Goal: Check status: Check status

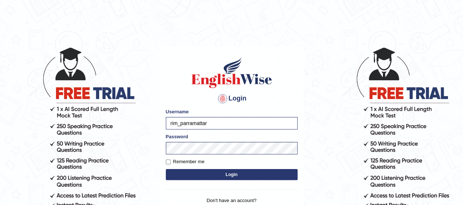
type input "rim_parramatta"
click at [188, 175] on button "Login" at bounding box center [232, 174] width 132 height 11
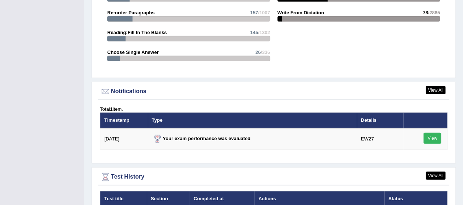
scroll to position [954, 0]
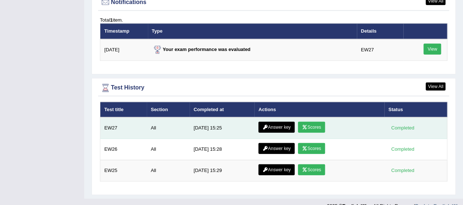
click at [321, 122] on link "Scores" at bounding box center [311, 127] width 27 height 11
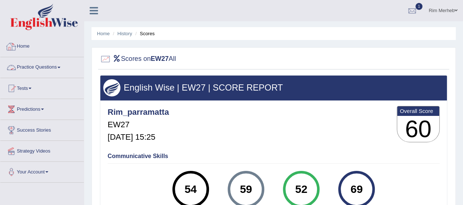
click at [11, 46] on div at bounding box center [11, 46] width 11 height 11
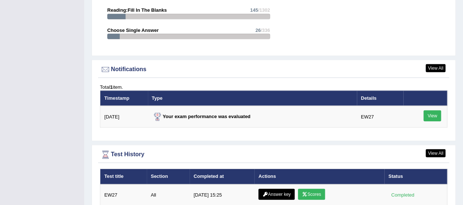
scroll to position [907, 0]
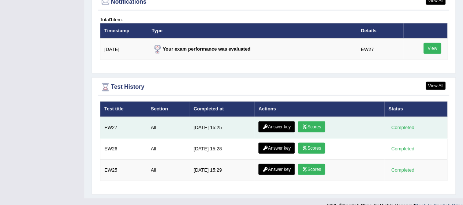
click at [279, 121] on link "Answer key" at bounding box center [276, 126] width 36 height 11
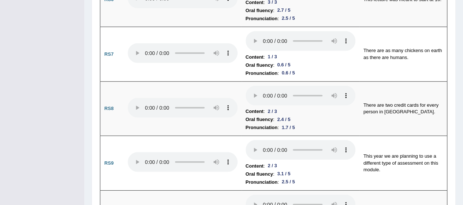
scroll to position [915, 0]
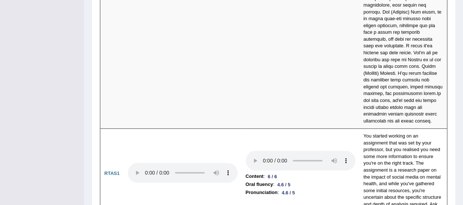
scroll to position [2951, 0]
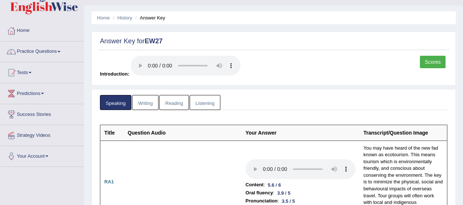
scroll to position [0, 0]
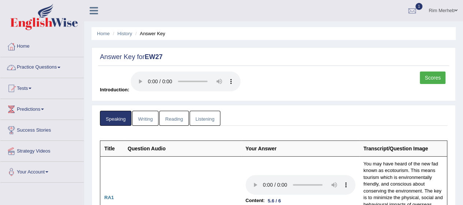
click at [146, 119] on link "Writing" at bounding box center [145, 118] width 26 height 15
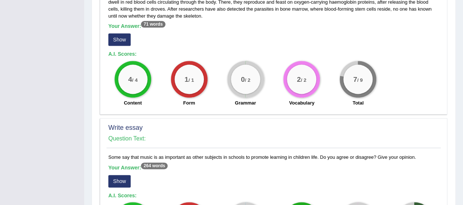
scroll to position [476, 0]
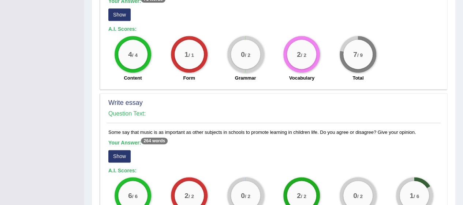
click at [124, 150] on button "Show" at bounding box center [119, 156] width 22 height 12
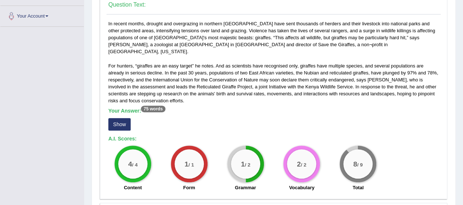
scroll to position [0, 0]
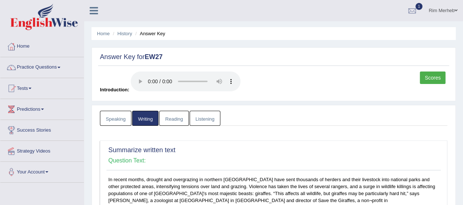
click at [179, 118] on link "Reading" at bounding box center [173, 118] width 29 height 15
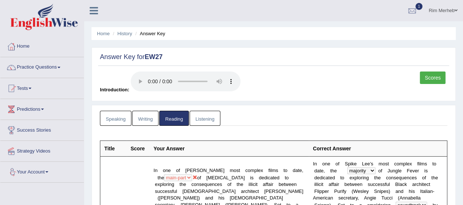
click at [204, 116] on link "Listening" at bounding box center [205, 118] width 31 height 15
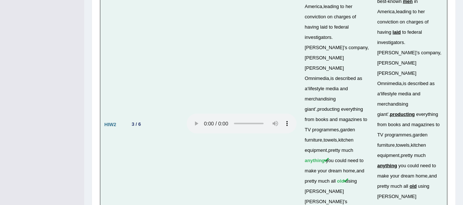
scroll to position [2350, 0]
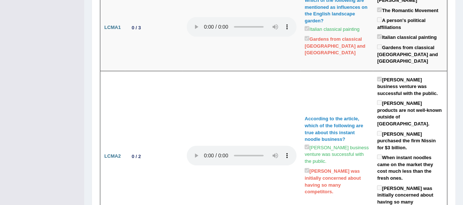
scroll to position [0, 0]
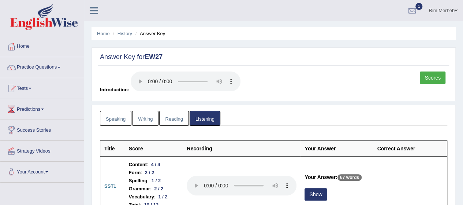
click at [434, 77] on link "Scores" at bounding box center [433, 77] width 26 height 12
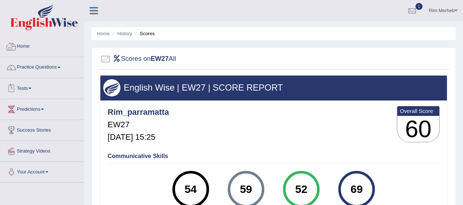
click at [31, 48] on link "Home" at bounding box center [41, 45] width 83 height 18
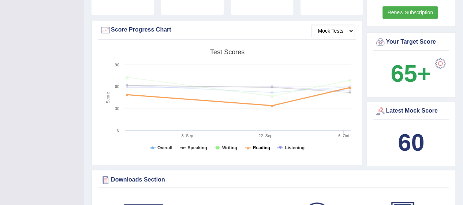
scroll to position [205, 0]
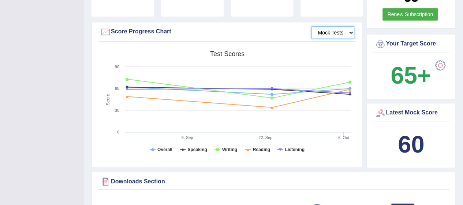
click at [338, 26] on select "Mock Tests" at bounding box center [333, 32] width 43 height 12
click at [253, 130] on rect at bounding box center [227, 103] width 254 height 113
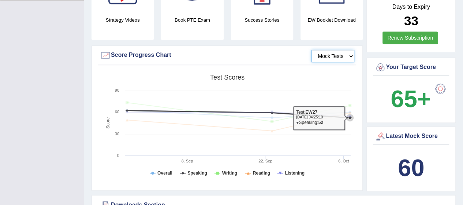
scroll to position [180, 0]
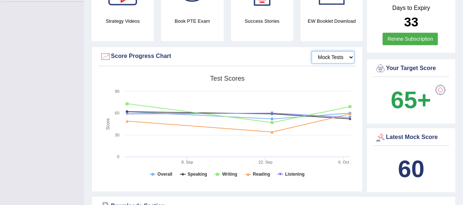
click at [332, 167] on rect at bounding box center [227, 128] width 254 height 113
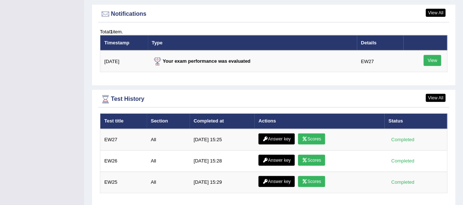
scroll to position [907, 0]
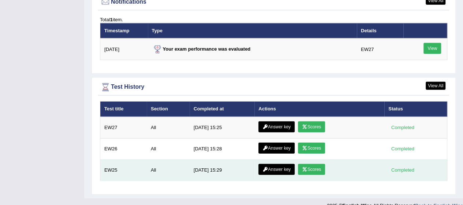
click at [312, 164] on link "Scores" at bounding box center [311, 169] width 27 height 11
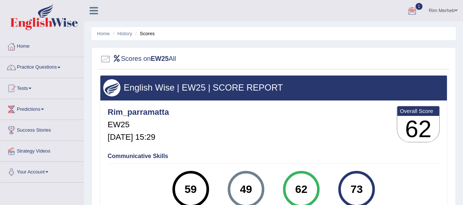
click at [415, 8] on div at bounding box center [412, 10] width 11 height 11
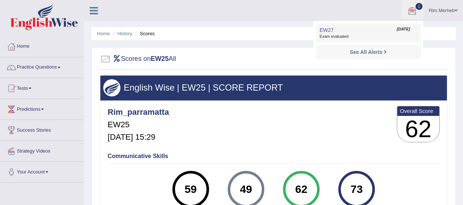
click at [372, 37] on span "Exam evaluated" at bounding box center [368, 37] width 97 height 6
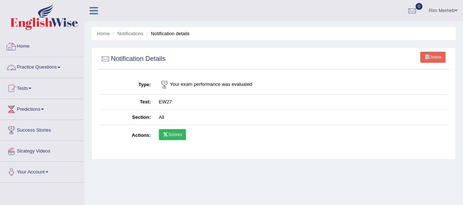
click at [38, 48] on link "Home" at bounding box center [41, 45] width 83 height 18
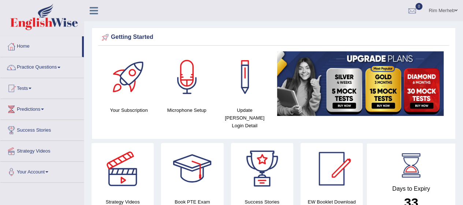
click at [213, 76] on div "Microphone Setup" at bounding box center [187, 84] width 58 height 66
